Goal: Transaction & Acquisition: Download file/media

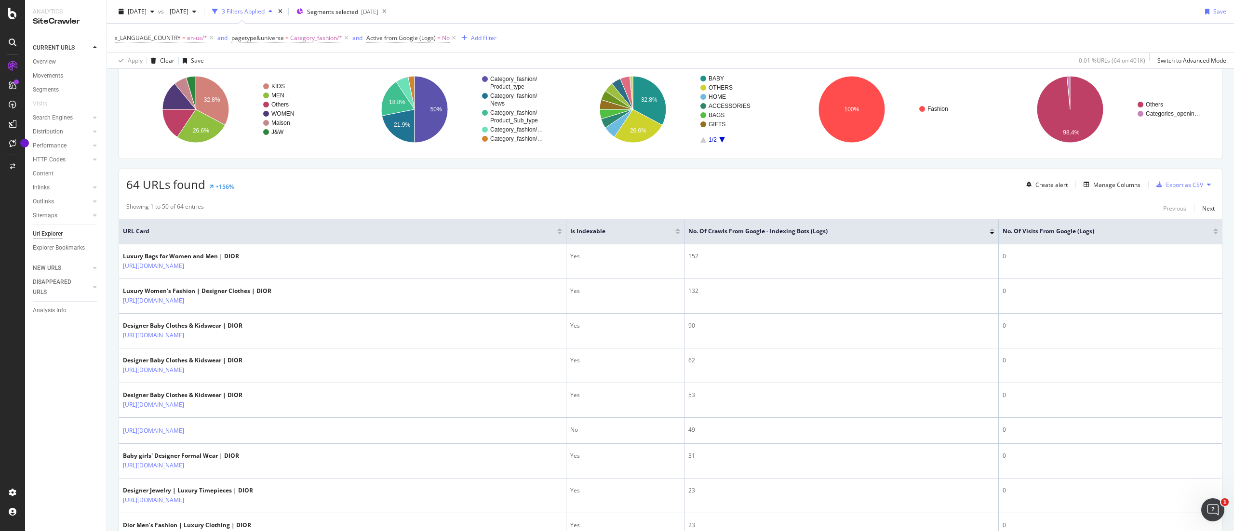
scroll to position [72, 0]
drag, startPoint x: 801, startPoint y: 6, endPoint x: 586, endPoint y: 200, distance: 289.4
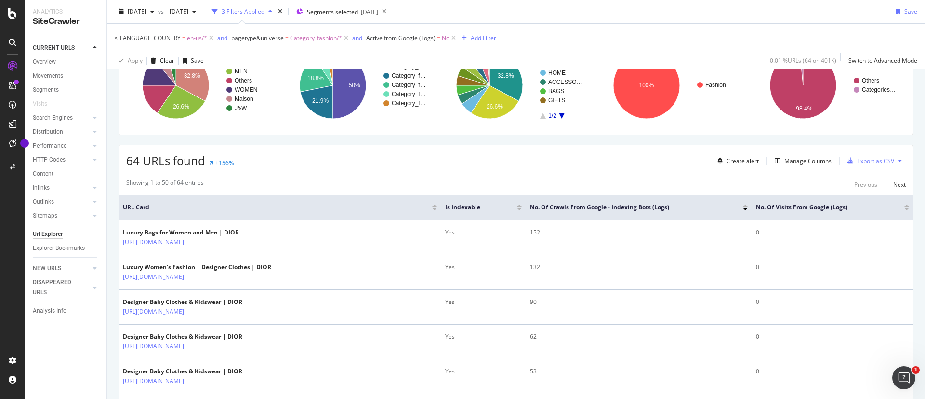
scroll to position [96, 0]
drag, startPoint x: 1224, startPoint y: 2, endPoint x: 483, endPoint y: 185, distance: 763.0
click at [483, 185] on div "Showing 1 to 50 of 64 entries Previous Next" at bounding box center [516, 184] width 794 height 12
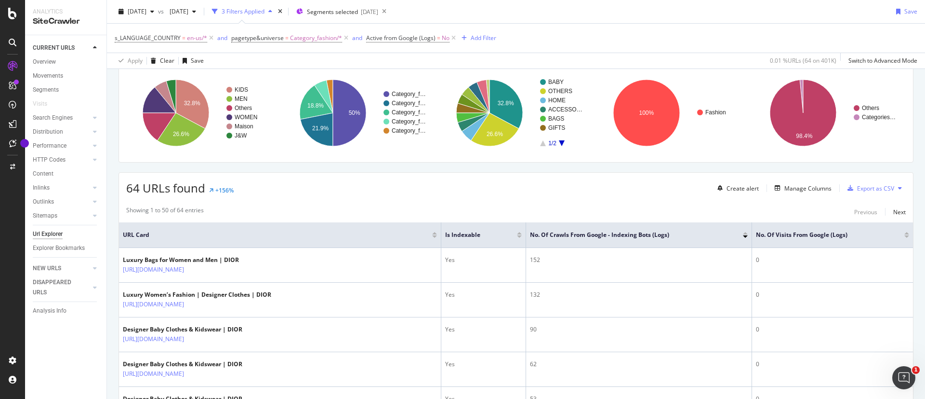
scroll to position [0, 0]
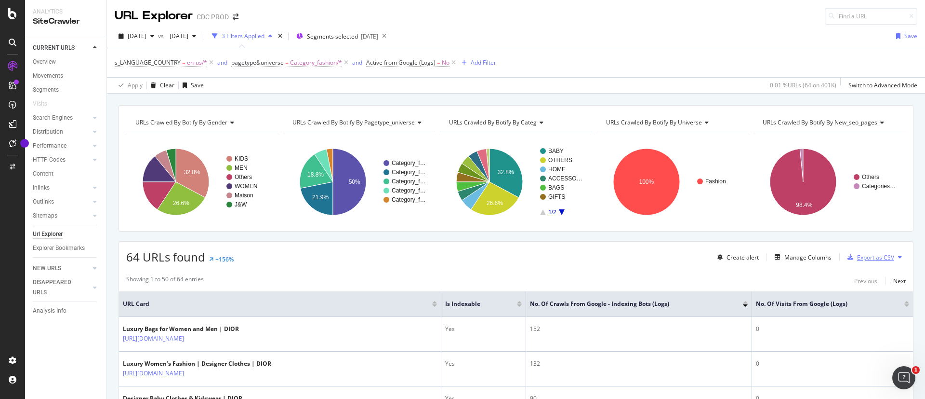
click at [880, 259] on div "Export as CSV" at bounding box center [875, 257] width 37 height 8
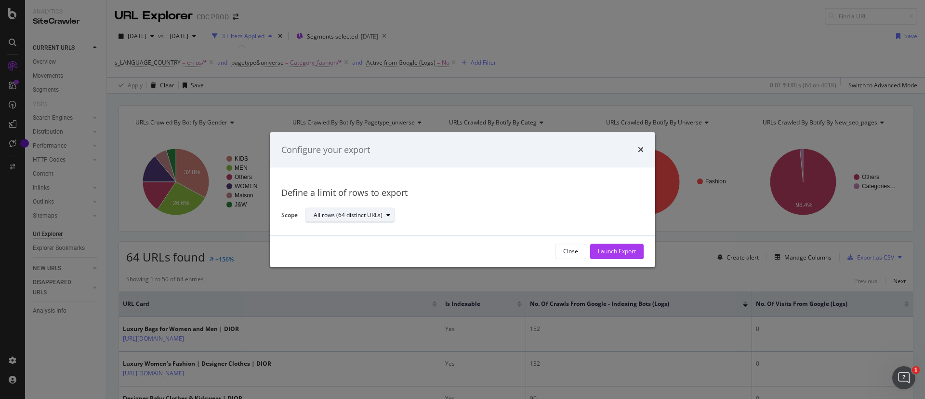
click at [365, 216] on div "All rows (64 distinct URLs)" at bounding box center [348, 216] width 69 height 6
click at [473, 219] on div "All rows (64 distinct URLs)" at bounding box center [471, 215] width 331 height 17
click at [627, 258] on button "Launch Export" at bounding box center [616, 250] width 53 height 15
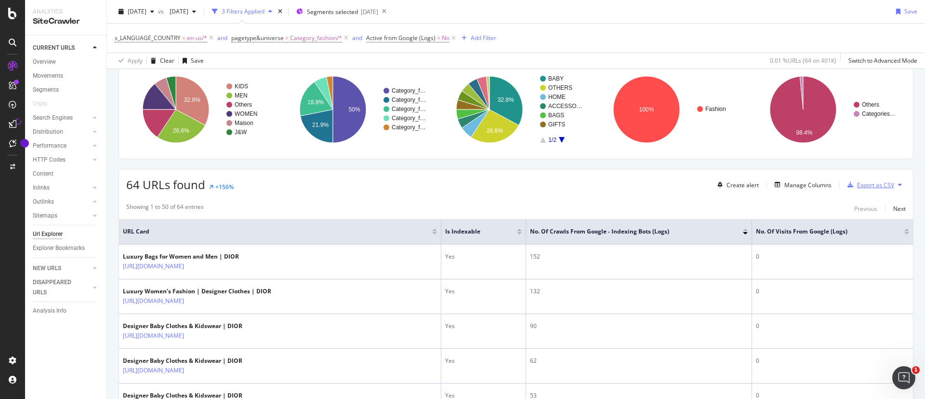
scroll to position [145, 0]
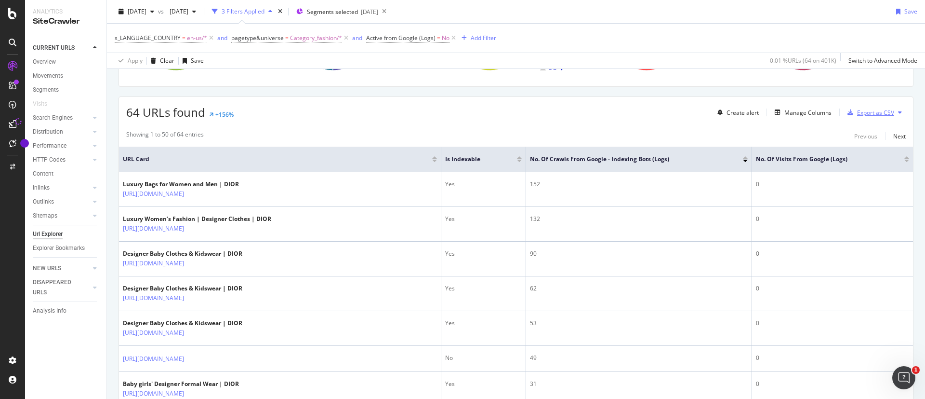
click at [874, 114] on div "Export as CSV" at bounding box center [875, 112] width 37 height 8
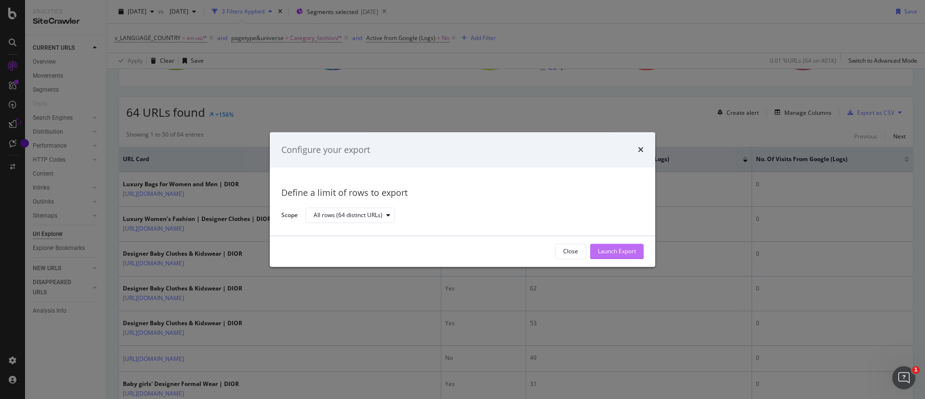
click at [616, 249] on div "Launch Export" at bounding box center [617, 251] width 38 height 8
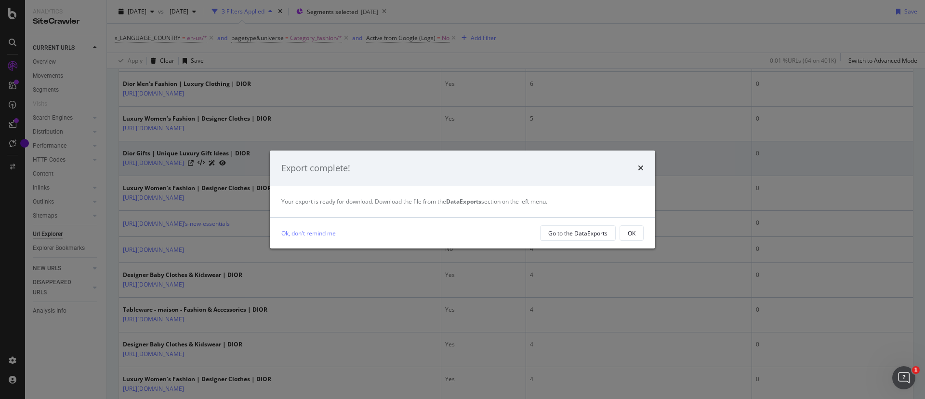
scroll to position [1660, 0]
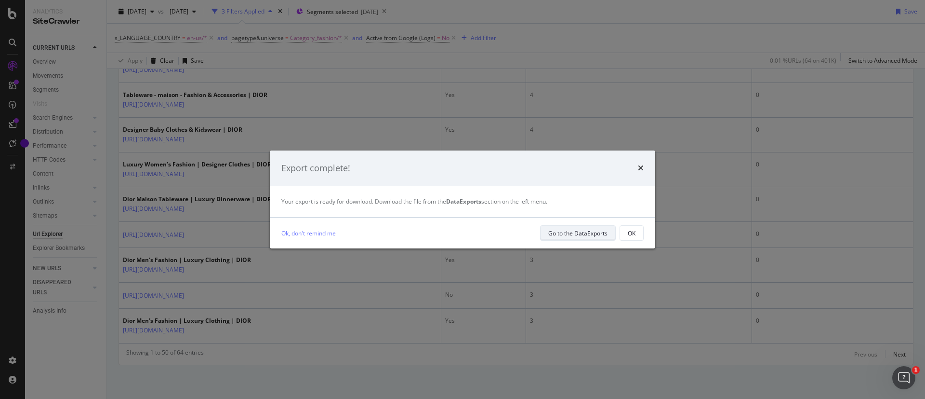
click at [544, 240] on button "Go to the DataExports" at bounding box center [578, 232] width 76 height 15
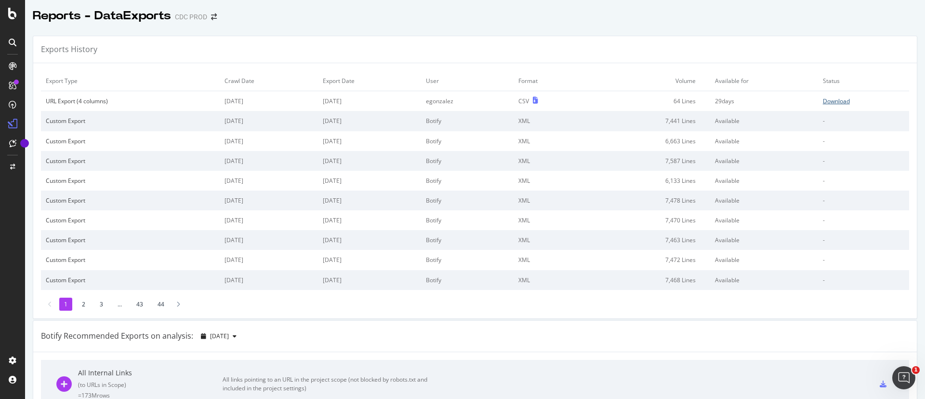
click at [823, 103] on div "Download" at bounding box center [836, 101] width 27 height 8
